Goal: Information Seeking & Learning: Learn about a topic

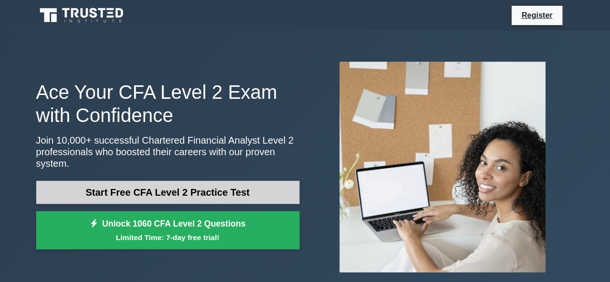
click at [208, 183] on link "Start Free CFA Level 2 Practice Test" at bounding box center [167, 192] width 263 height 23
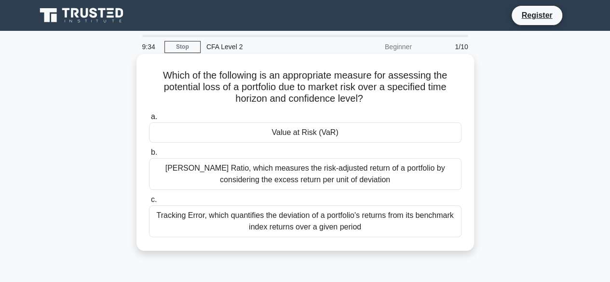
click at [295, 180] on div "[PERSON_NAME] Ratio, which measures the risk-adjusted return of a portfolio by …" at bounding box center [305, 174] width 312 height 32
click at [149, 156] on input "[PERSON_NAME] Ratio, which measures the risk-adjusted return of a portfolio by …" at bounding box center [149, 152] width 0 height 6
